Goal: Task Accomplishment & Management: Manage account settings

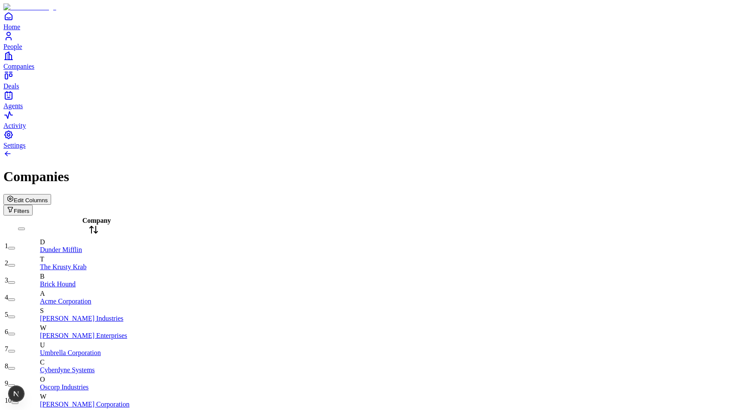
click at [48, 197] on span "Edit Columns" at bounding box center [31, 200] width 34 height 6
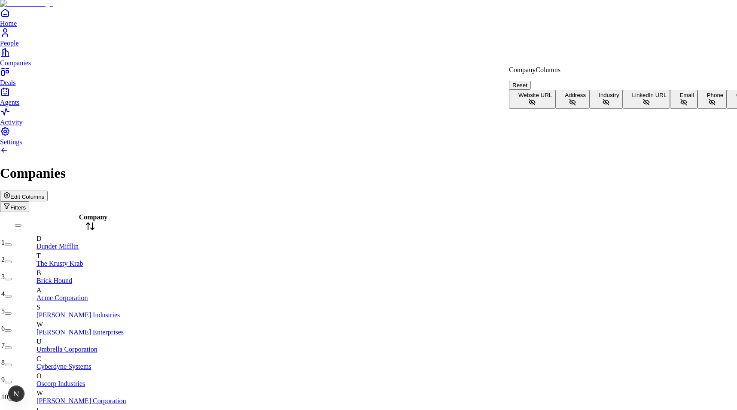
click at [543, 92] on span "Website URL" at bounding box center [535, 95] width 34 height 6
click at [565, 98] on span "Address" at bounding box center [575, 95] width 21 height 6
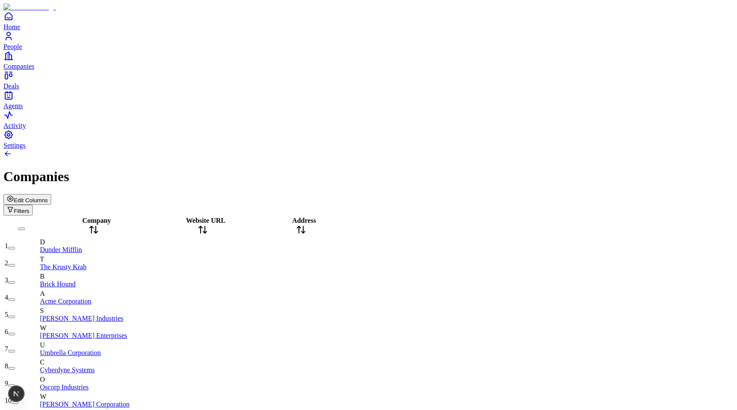
click at [48, 197] on span "Edit Columns" at bounding box center [31, 200] width 34 height 6
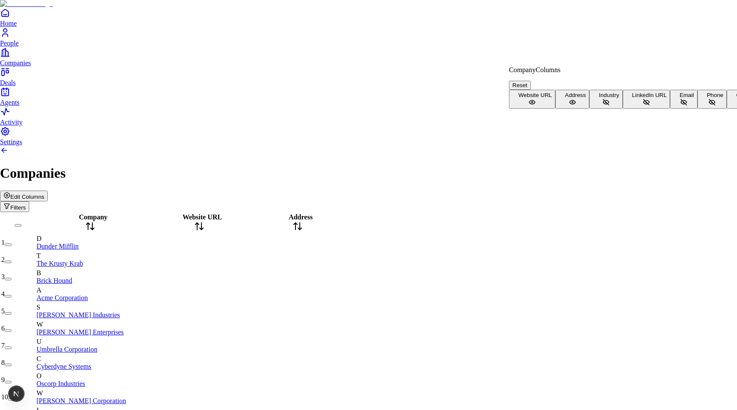
scroll to position [56, 0]
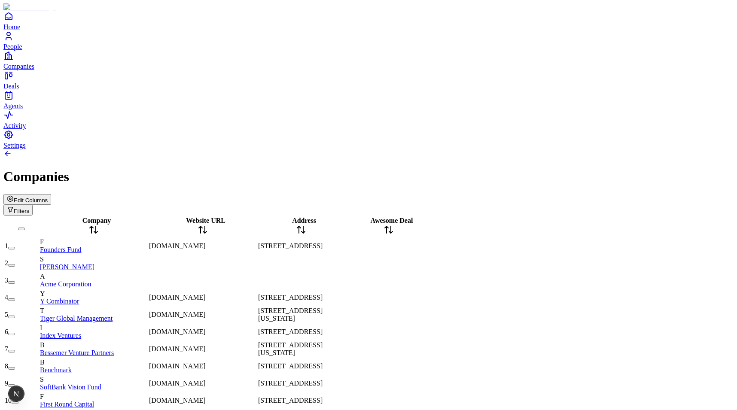
click at [306, 225] on icon at bounding box center [301, 230] width 10 height 10
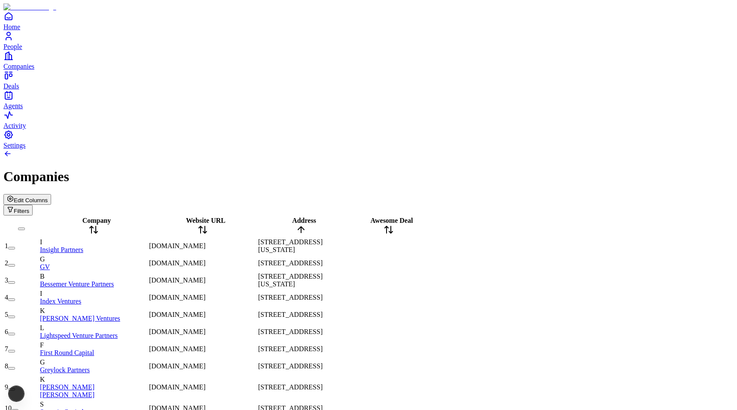
click at [306, 225] on icon at bounding box center [301, 230] width 10 height 10
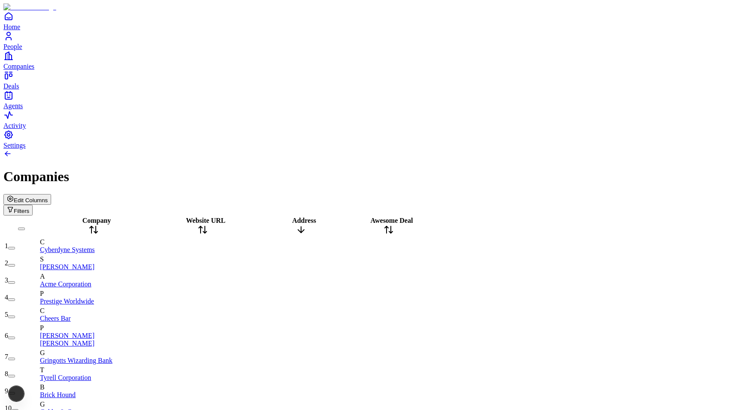
click at [306, 225] on icon at bounding box center [301, 230] width 10 height 10
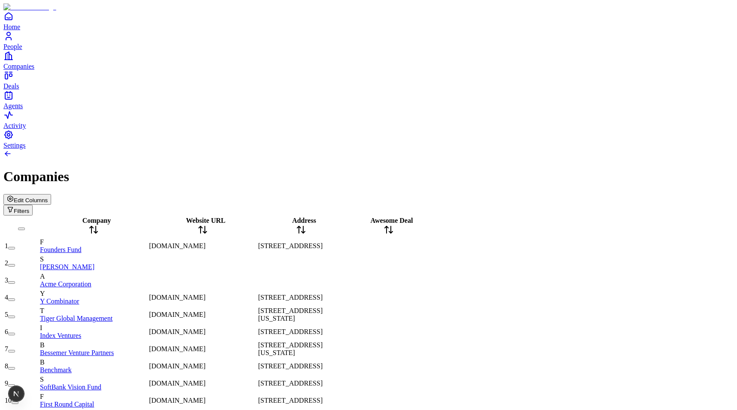
click at [208, 225] on icon at bounding box center [203, 230] width 10 height 10
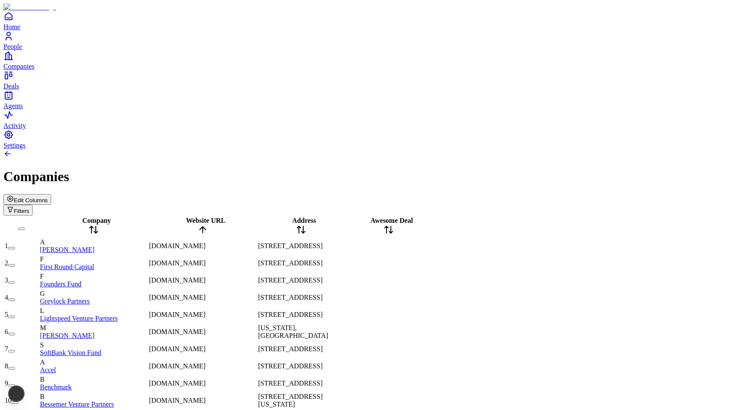
click at [233, 217] on div "Website URL" at bounding box center [202, 227] width 107 height 20
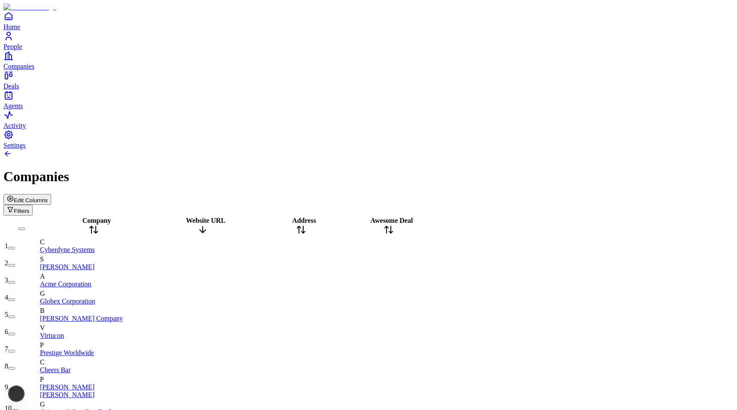
click at [233, 217] on div "Website URL" at bounding box center [202, 227] width 107 height 20
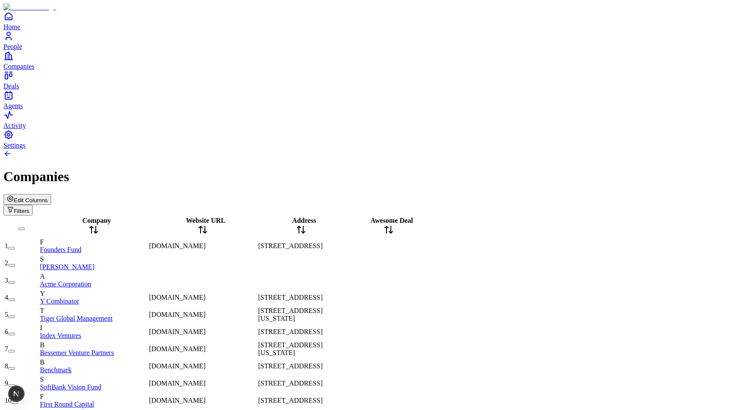
click at [48, 197] on span "Edit Columns" at bounding box center [31, 200] width 34 height 6
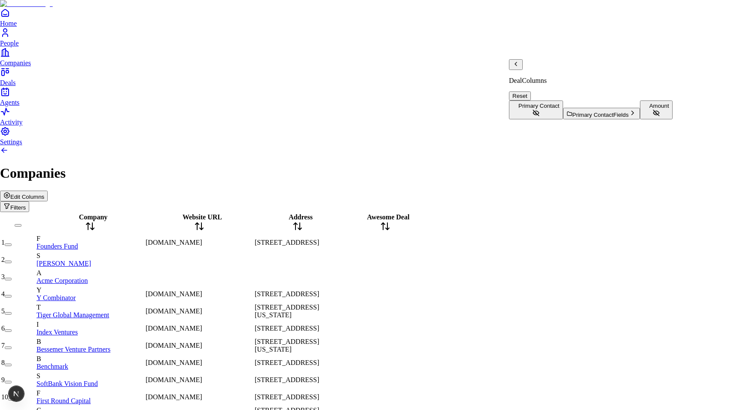
click at [519, 67] on icon "Back" at bounding box center [515, 64] width 7 height 7
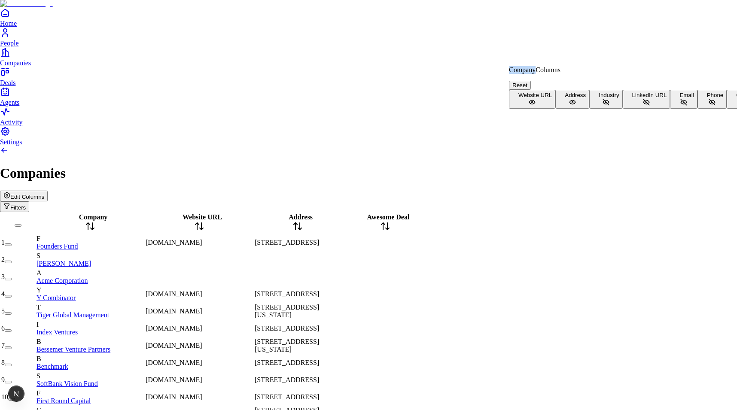
click at [520, 73] on p "Company Columns" at bounding box center [734, 70] width 451 height 8
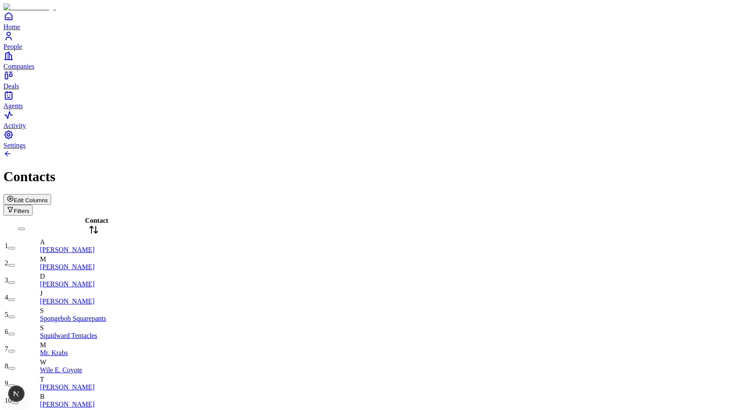
click at [648, 194] on div "Edit Columns Filters" at bounding box center [368, 204] width 730 height 21
click at [48, 197] on span "Edit Columns" at bounding box center [31, 200] width 34 height 6
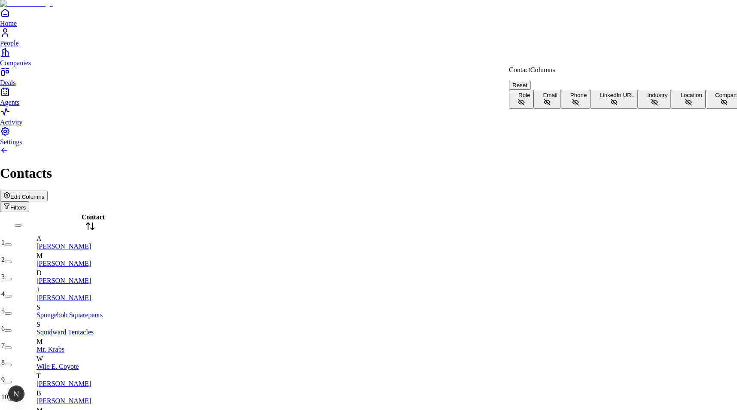
scroll to position [19, 0]
click at [715, 98] on span "Company" at bounding box center [727, 95] width 24 height 6
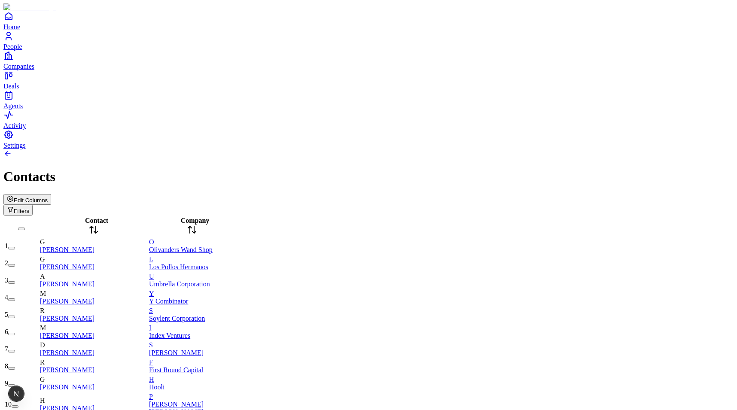
scroll to position [0, 0]
click at [108, 217] on div "Contact" at bounding box center [93, 227] width 107 height 20
click at [99, 225] on icon at bounding box center [93, 230] width 10 height 10
click at [48, 197] on span "Edit Columns" at bounding box center [31, 200] width 34 height 6
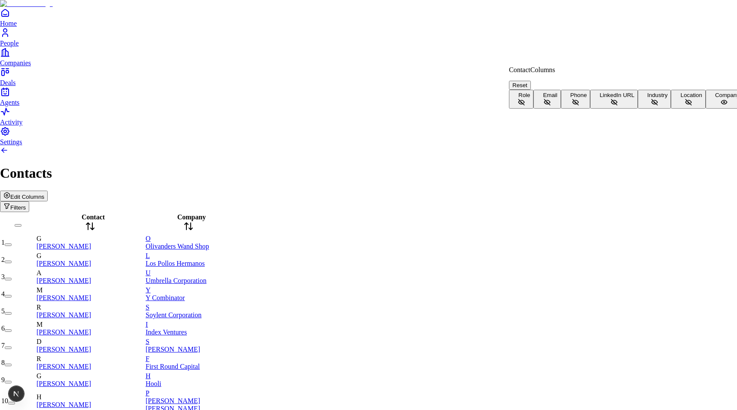
scroll to position [19, 0]
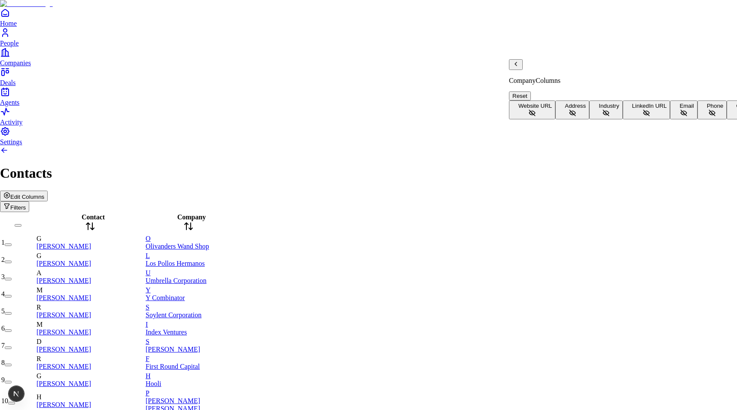
click at [565, 103] on span "Address" at bounding box center [575, 106] width 21 height 6
click at [589, 107] on button "Industry" at bounding box center [605, 110] width 33 height 19
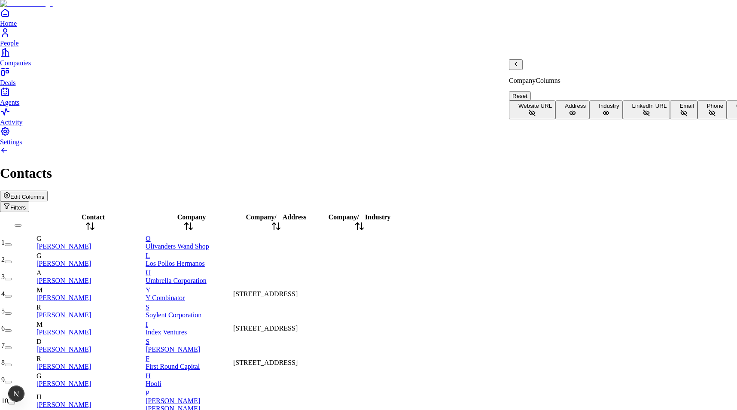
click at [632, 109] on span "LinkedIn URL" at bounding box center [649, 106] width 35 height 6
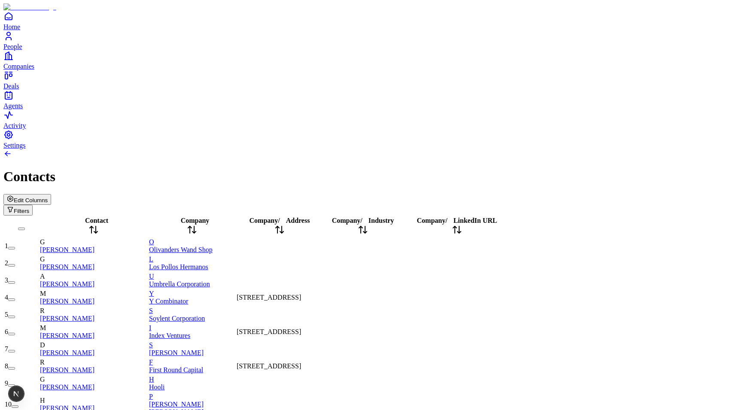
click at [323, 217] on div "Company / Address" at bounding box center [280, 227] width 86 height 20
click at [285, 225] on icon at bounding box center [279, 230] width 10 height 10
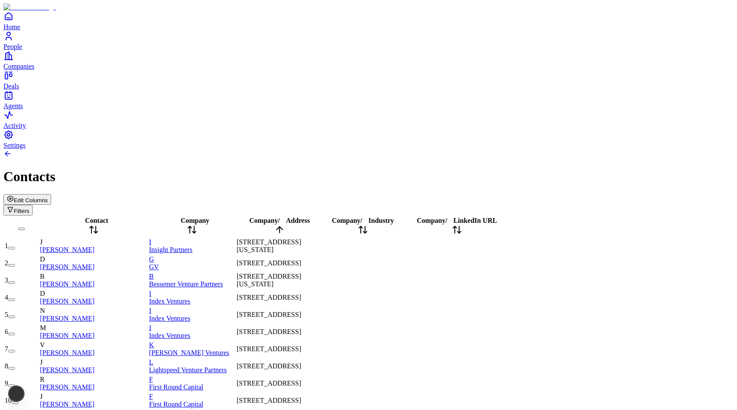
click at [285, 225] on icon at bounding box center [279, 230] width 10 height 10
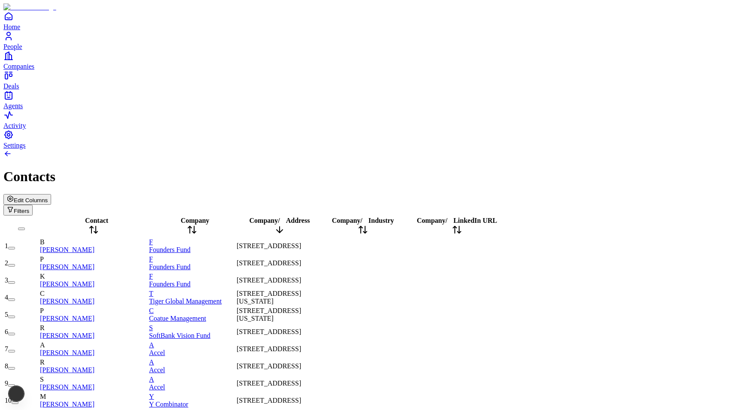
click at [285, 225] on icon at bounding box center [279, 230] width 10 height 10
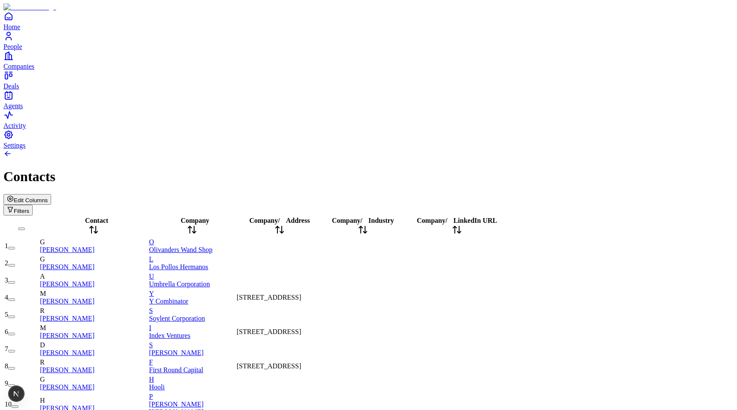
click at [48, 197] on span "Edit Columns" at bounding box center [31, 200] width 34 height 6
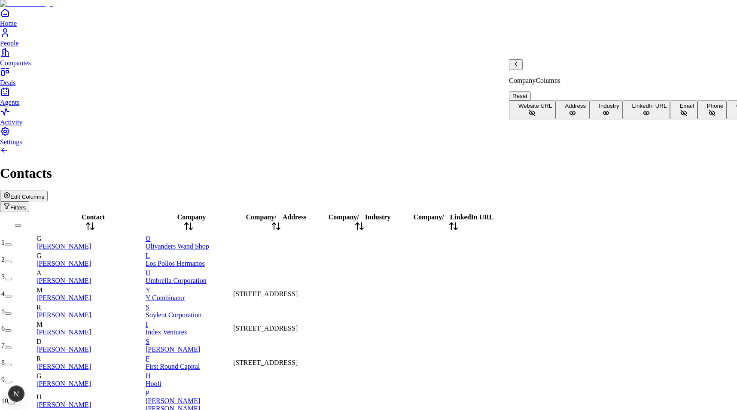
scroll to position [56, 0]
click at [519, 67] on icon "Back" at bounding box center [515, 64] width 7 height 7
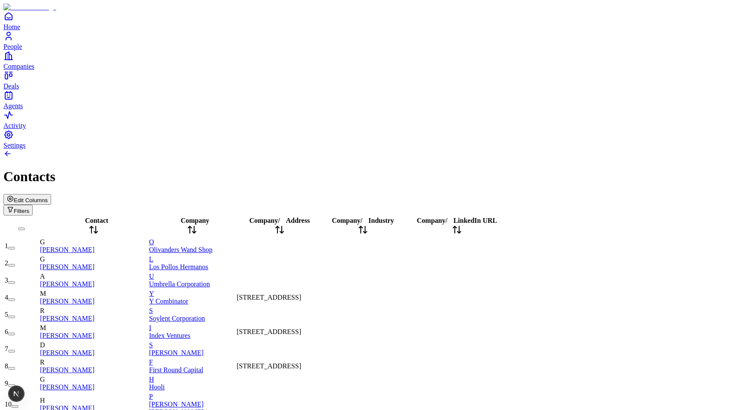
click at [38, 242] on div "1" at bounding box center [22, 246] width 34 height 8
click at [15, 247] on button "button" at bounding box center [11, 248] width 7 height 3
click at [25, 239] on button "button" at bounding box center [16, 246] width 17 height 14
click at [215, 194] on div "Edit Columns Filters" at bounding box center [368, 204] width 730 height 21
